Goal: Use online tool/utility: Utilize a website feature to perform a specific function

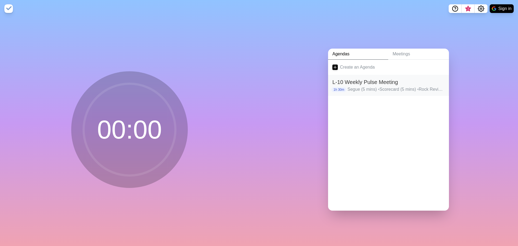
click at [363, 87] on p "Segue (5 mins) • Scorecard (5 mins) • Rock Review (5 mins) • Customer/Employee …" at bounding box center [395, 89] width 97 height 6
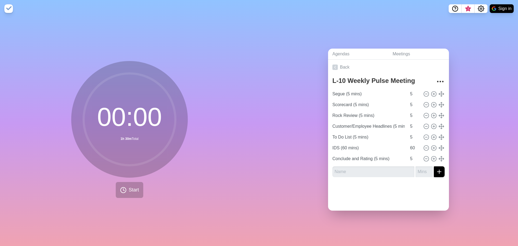
click at [316, 187] on div "Agendas Meetings Back L-10 Weekly Pulse Meeting Segue (5 mins) 5 Scorecard (5 m…" at bounding box center [388, 131] width 259 height 228
click at [132, 187] on span "Start" at bounding box center [134, 189] width 10 height 7
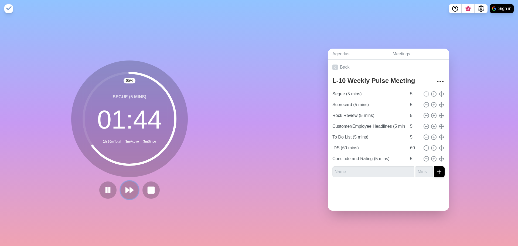
click at [130, 187] on polygon at bounding box center [132, 189] width 4 height 5
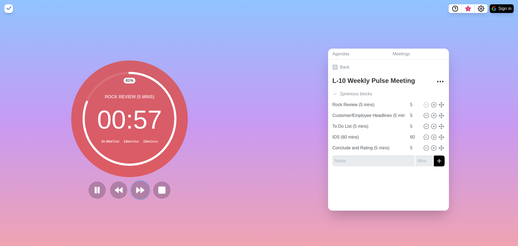
click at [142, 187] on icon at bounding box center [140, 189] width 9 height 9
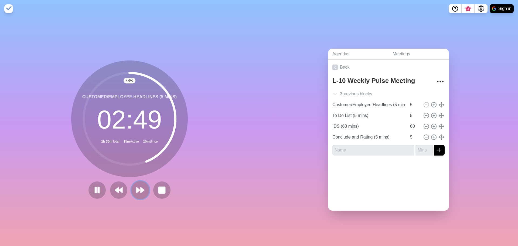
drag, startPoint x: 136, startPoint y: 186, endPoint x: 142, endPoint y: 186, distance: 5.4
click at [136, 187] on polygon at bounding box center [138, 189] width 4 height 5
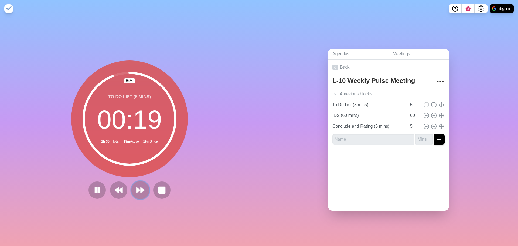
click at [140, 188] on polygon at bounding box center [142, 189] width 4 height 5
